Goal: Task Accomplishment & Management: Use online tool/utility

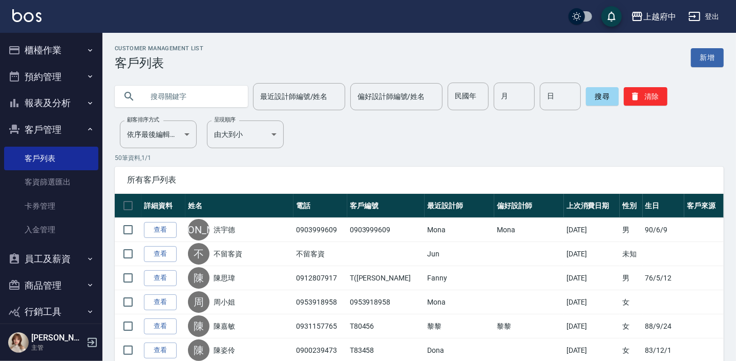
click at [158, 97] on input "text" at bounding box center [191, 97] width 96 height 28
type input "0981153550"
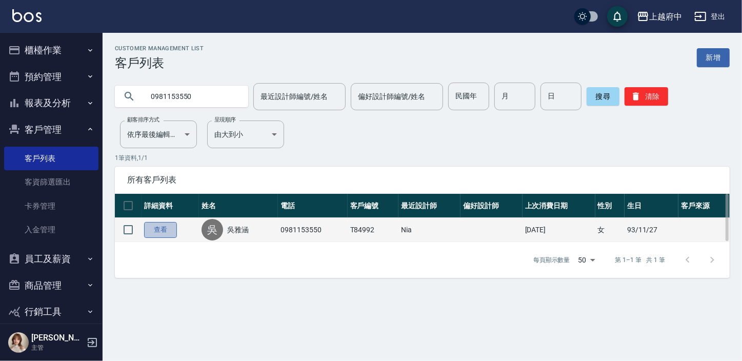
click at [165, 228] on link "查看" at bounding box center [160, 230] width 33 height 16
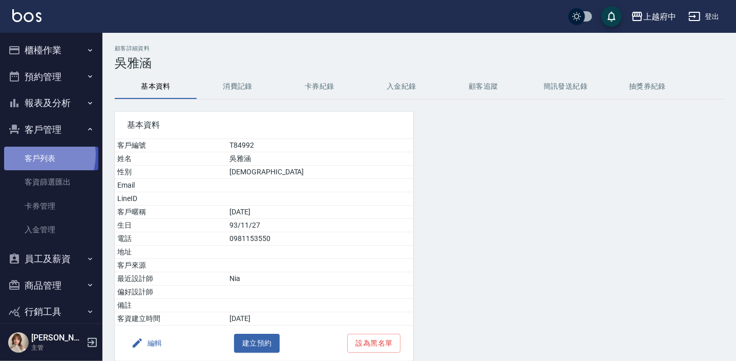
click at [36, 155] on link "客戶列表" at bounding box center [51, 159] width 94 height 24
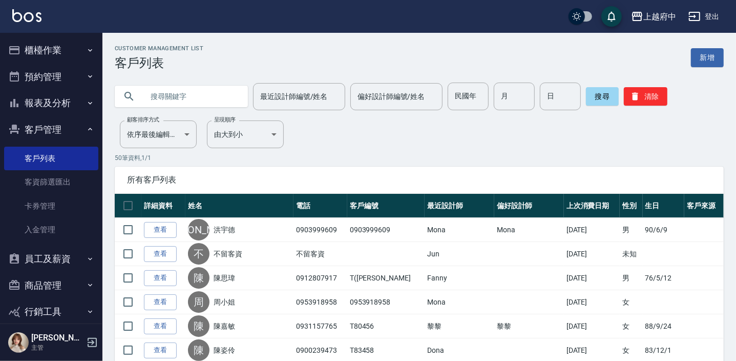
click at [188, 97] on input "text" at bounding box center [191, 97] width 96 height 28
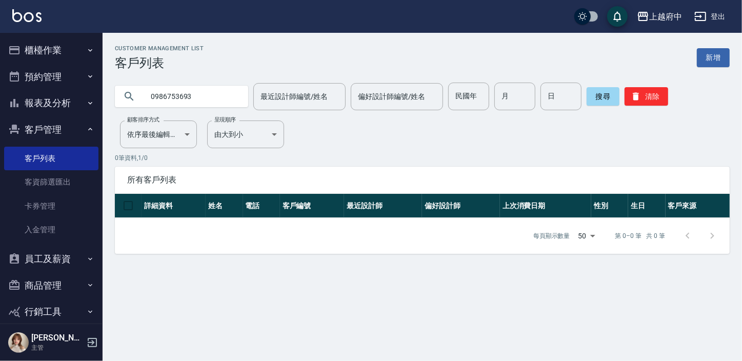
drag, startPoint x: 195, startPoint y: 98, endPoint x: 109, endPoint y: 106, distance: 87.0
click at [112, 106] on div "0986753693 最近設計師編號/姓名 最近設計師編號/姓名 偏好設計師編號/姓名 偏好設計師編號/姓名 民國年 民國年 月 月 日 日 搜尋 清除" at bounding box center [415, 90] width 627 height 40
type input "0963322583"
click at [652, 105] on div "搜尋 清除" at bounding box center [626, 97] width 81 height 28
click at [653, 98] on button "清除" at bounding box center [646, 96] width 44 height 18
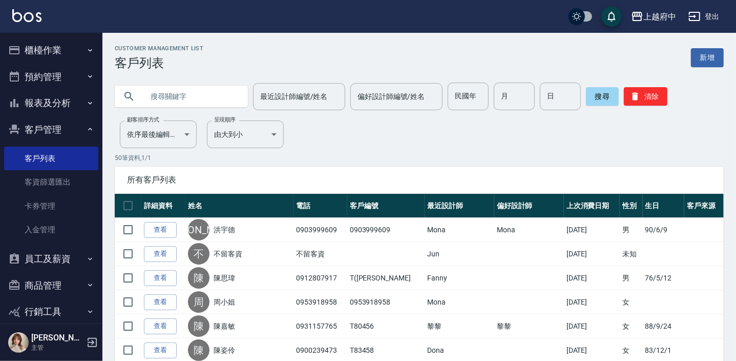
click at [173, 89] on input "text" at bounding box center [191, 97] width 96 height 28
type input "0918136322"
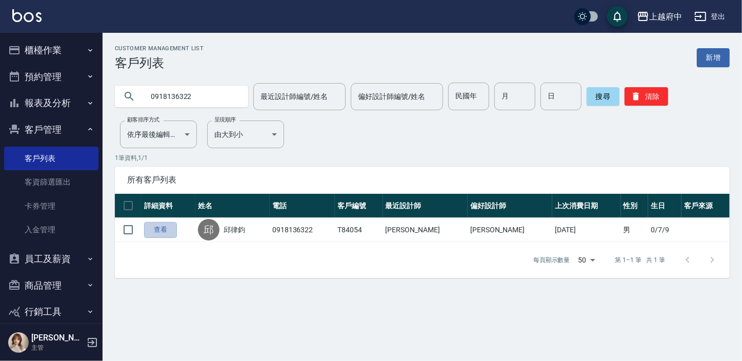
drag, startPoint x: 169, startPoint y: 228, endPoint x: 178, endPoint y: 235, distance: 11.3
click at [169, 228] on link "查看" at bounding box center [160, 230] width 33 height 16
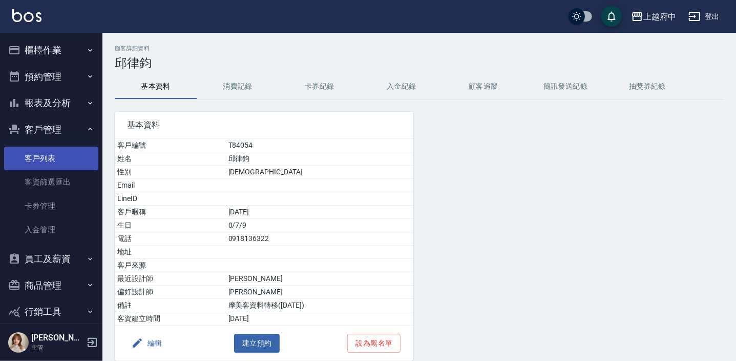
click at [51, 153] on link "客戶列表" at bounding box center [51, 159] width 94 height 24
